Goal: Information Seeking & Learning: Learn about a topic

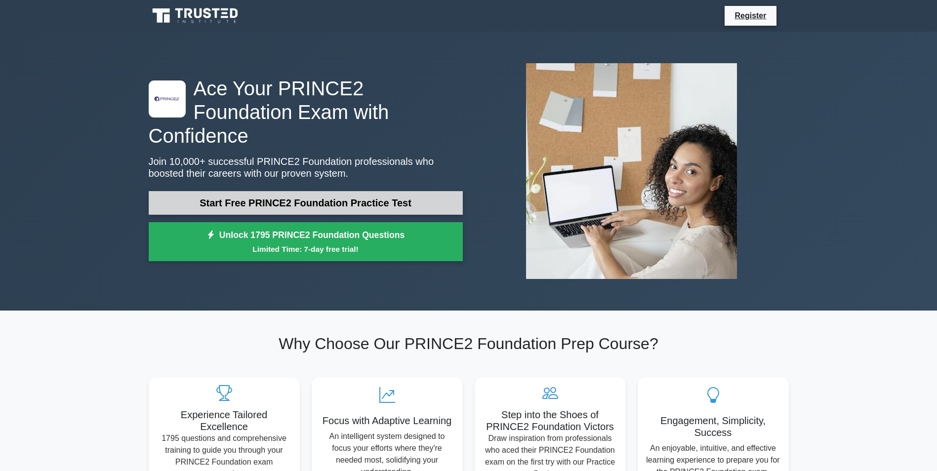
click at [269, 192] on link "Start Free PRINCE2 Foundation Practice Test" at bounding box center [306, 203] width 314 height 24
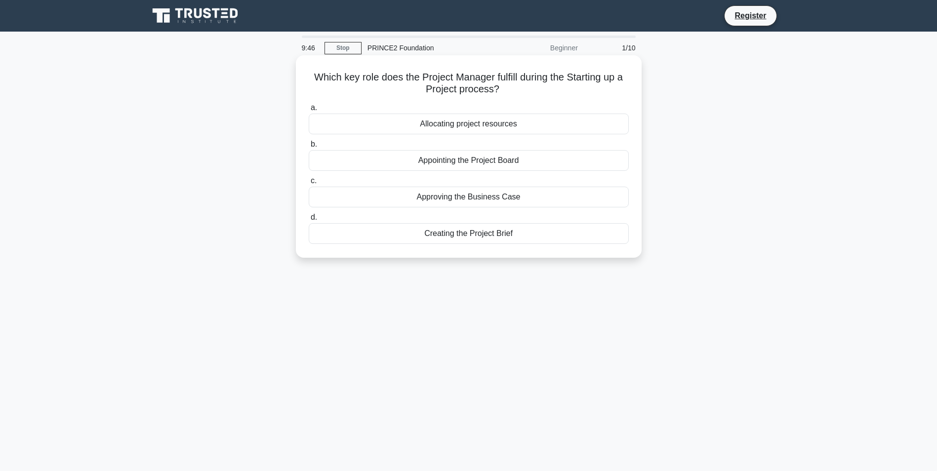
click at [472, 234] on div "Creating the Project Brief" at bounding box center [469, 233] width 320 height 21
click at [309, 221] on input "d. Creating the Project Brief" at bounding box center [309, 217] width 0 height 6
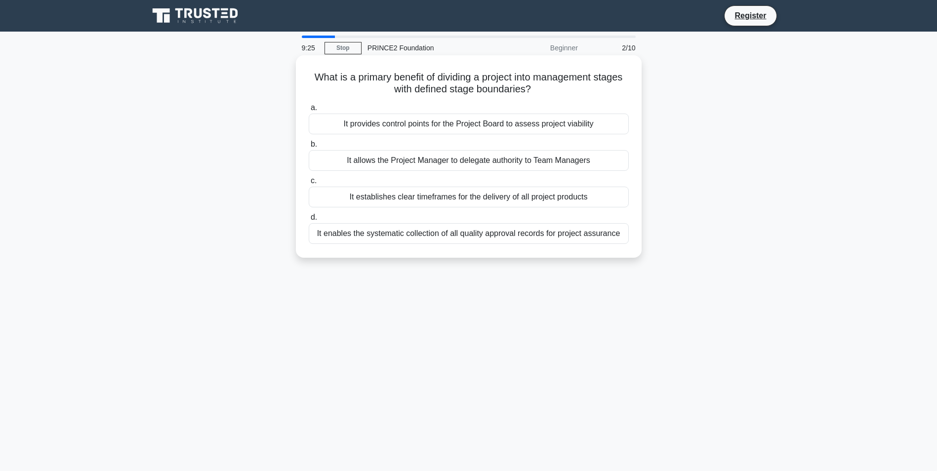
click at [432, 124] on div "It provides control points for the Project Board to assess project viability" at bounding box center [469, 124] width 320 height 21
click at [309, 111] on input "a. It provides control points for the Project Board to assess project viability" at bounding box center [309, 108] width 0 height 6
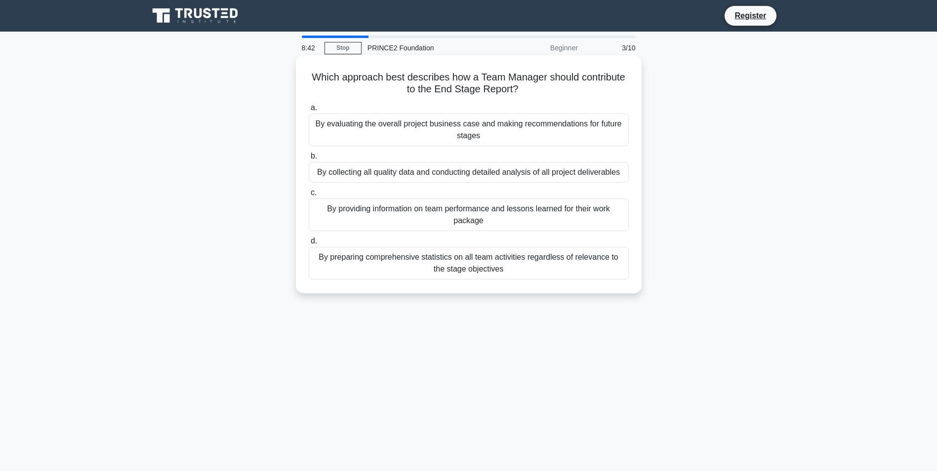
click at [560, 217] on div "By providing information on team performance and lessons learned for their work…" at bounding box center [469, 215] width 320 height 33
click at [309, 196] on input "c. By providing information on team performance and lessons learned for their w…" at bounding box center [309, 193] width 0 height 6
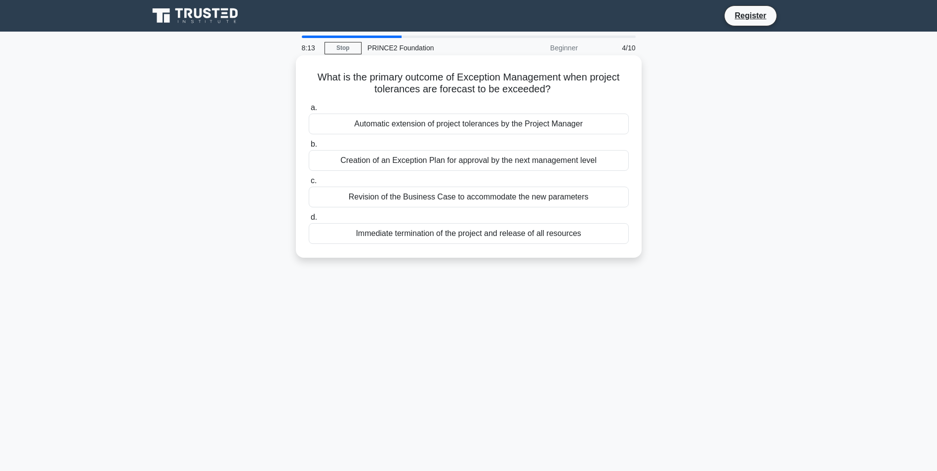
click at [517, 202] on div "Revision of the Business Case to accommodate the new parameters" at bounding box center [469, 197] width 320 height 21
click at [309, 184] on input "c. Revision of the Business Case to accommodate the new parameters" at bounding box center [309, 181] width 0 height 6
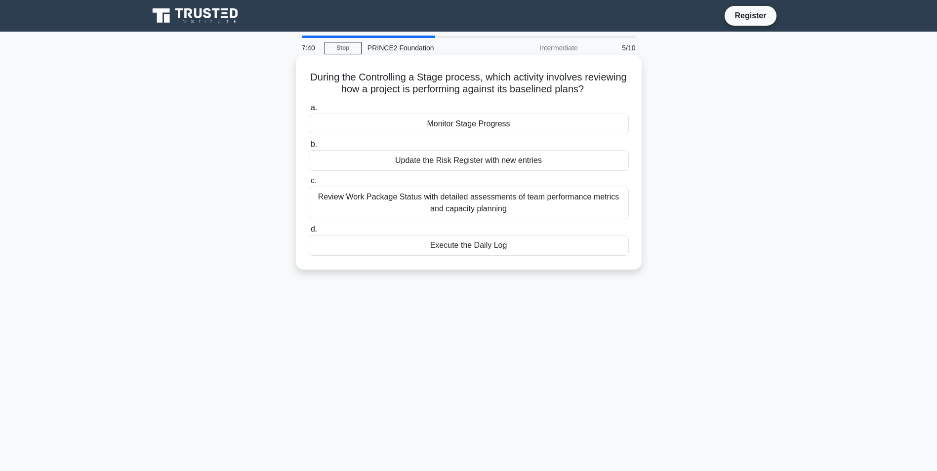
click at [469, 125] on div "Monitor Stage Progress" at bounding box center [469, 124] width 320 height 21
click at [309, 111] on input "a. Monitor Stage Progress" at bounding box center [309, 108] width 0 height 6
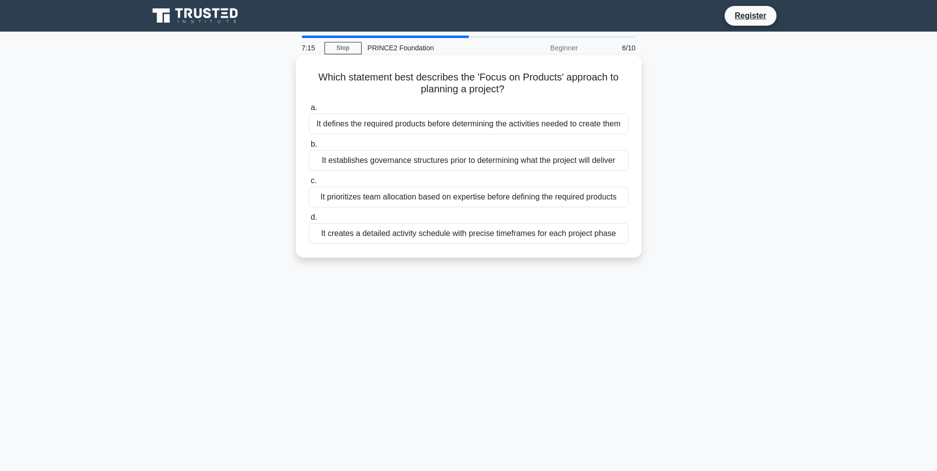
click at [466, 161] on div "It establishes governance structures prior to determining what the project will…" at bounding box center [469, 160] width 320 height 21
click at [309, 148] on input "b. It establishes governance structures prior to determining what the project w…" at bounding box center [309, 144] width 0 height 6
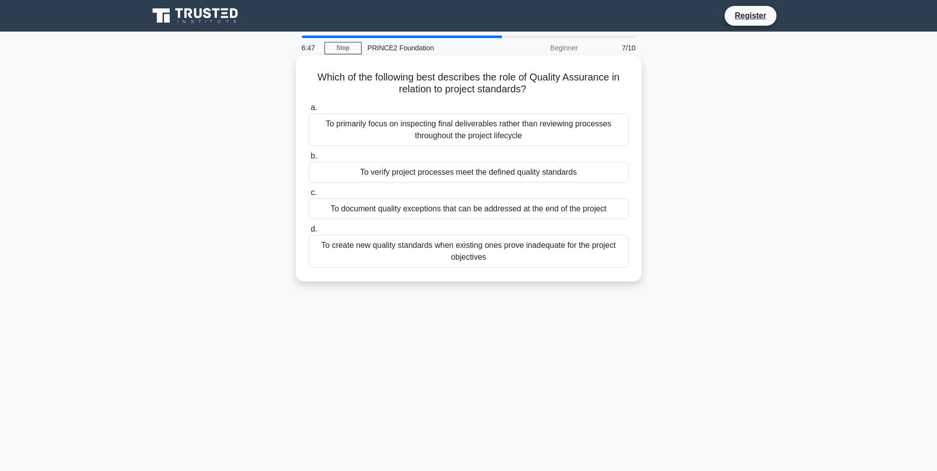
click at [365, 134] on div "To primarily focus on inspecting final deliverables rather than reviewing proce…" at bounding box center [469, 130] width 320 height 33
click at [309, 111] on input "a. To primarily focus on inspecting final deliverables rather than reviewing pr…" at bounding box center [309, 108] width 0 height 6
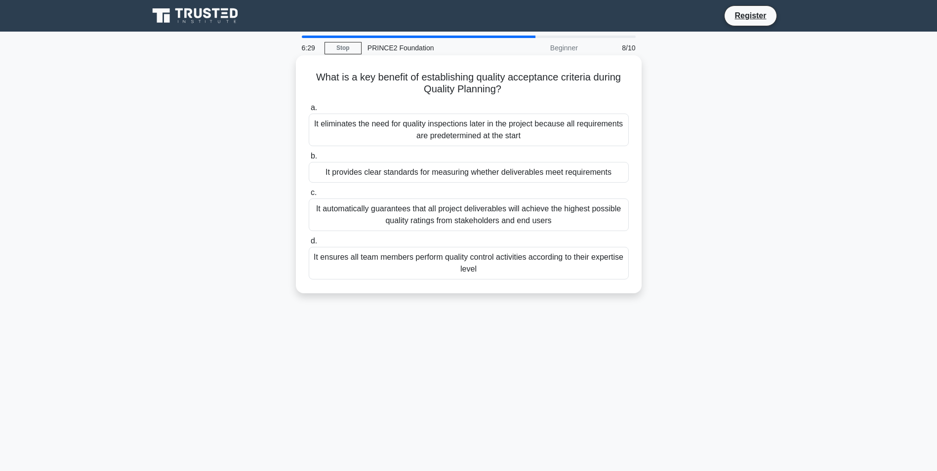
click at [489, 170] on div "It provides clear standards for measuring whether deliverables meet requirements" at bounding box center [469, 172] width 320 height 21
click at [309, 160] on input "b. It provides clear standards for measuring whether deliverables meet requirem…" at bounding box center [309, 156] width 0 height 6
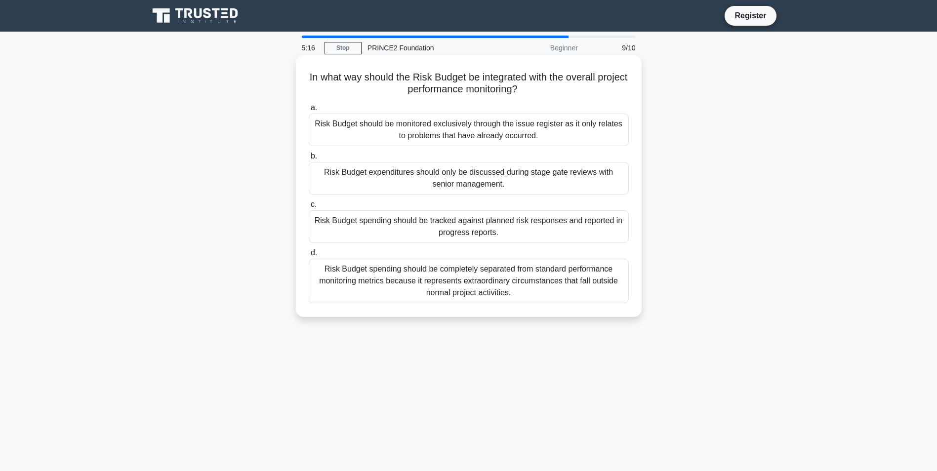
drag, startPoint x: 548, startPoint y: 134, endPoint x: 508, endPoint y: 185, distance: 64.4
click at [508, 185] on div "a. Risk Budget should be monitored exclusively through the issue register as it…" at bounding box center [469, 203] width 332 height 206
drag, startPoint x: 508, startPoint y: 185, endPoint x: 508, endPoint y: 207, distance: 21.7
click at [508, 207] on label "c. Risk Budget spending should be tracked against planned risk responses and re…" at bounding box center [469, 221] width 320 height 44
click at [309, 207] on input "c. Risk Budget spending should be tracked against planned risk responses and re…" at bounding box center [309, 205] width 0 height 6
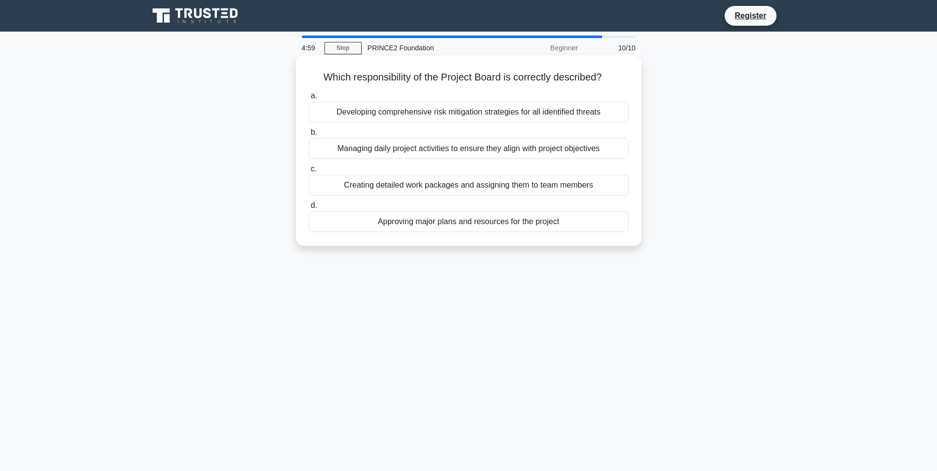
drag, startPoint x: 478, startPoint y: 226, endPoint x: 457, endPoint y: 208, distance: 27.7
click at [457, 208] on label "d. Approving major plans and resources for the project" at bounding box center [469, 216] width 320 height 33
click at [492, 215] on div "Approving major plans and resources for the project" at bounding box center [469, 221] width 320 height 21
click at [309, 209] on input "d. Approving major plans and resources for the project" at bounding box center [309, 206] width 0 height 6
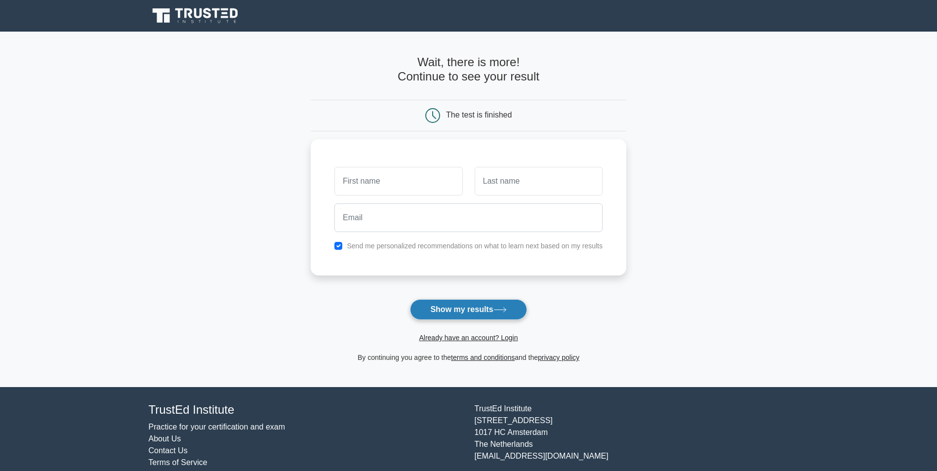
click at [452, 308] on button "Show my results" at bounding box center [468, 309] width 117 height 21
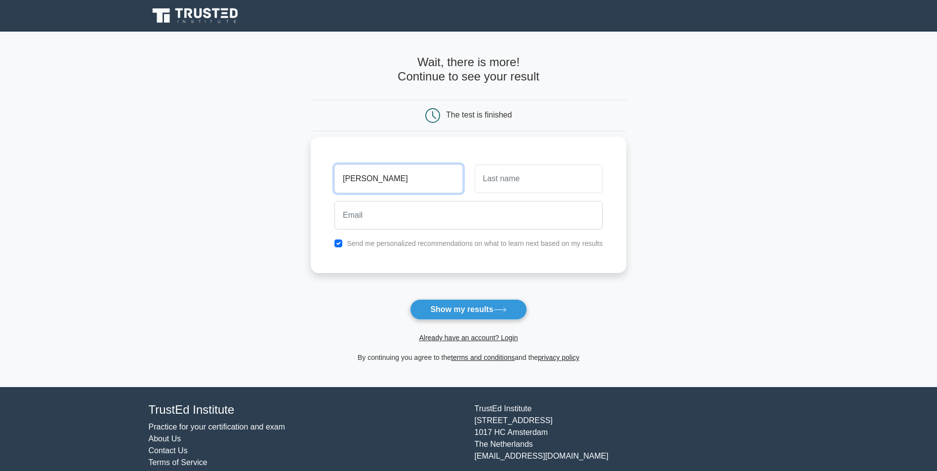
type input "andrew"
click at [548, 182] on input "text" at bounding box center [539, 179] width 128 height 29
